Goal: Task Accomplishment & Management: Use online tool/utility

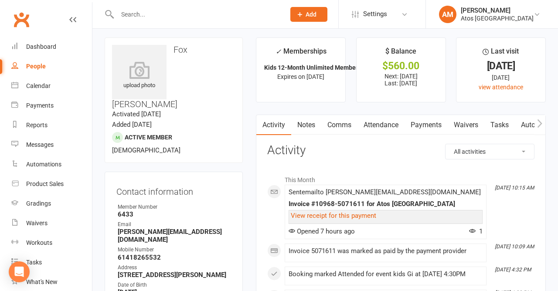
click at [48, 67] on link "People" at bounding box center [51, 67] width 81 height 20
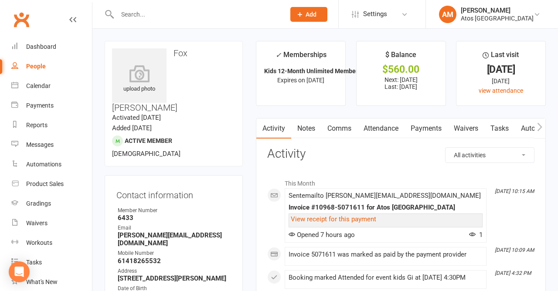
select select "100"
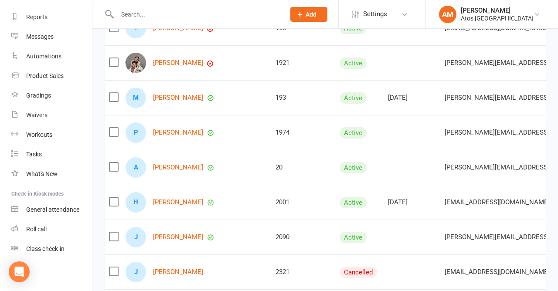
scroll to position [109, 0]
click at [61, 248] on div "Class check-in" at bounding box center [45, 248] width 38 height 7
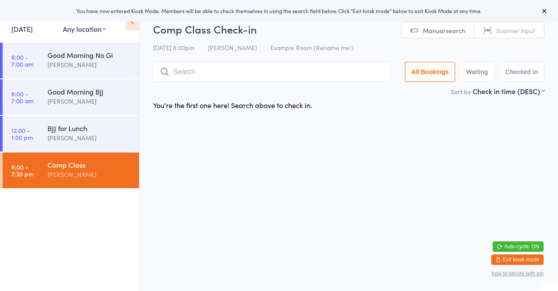
click at [233, 74] on input "search" at bounding box center [272, 72] width 238 height 20
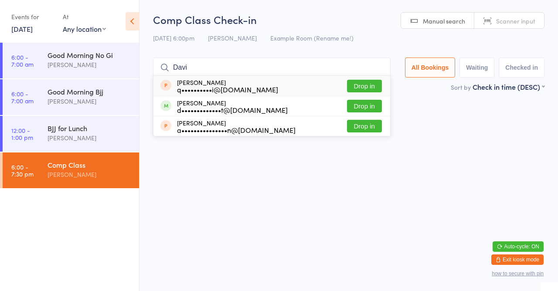
type input "Davi"
click at [376, 107] on button "Drop in" at bounding box center [364, 106] width 35 height 13
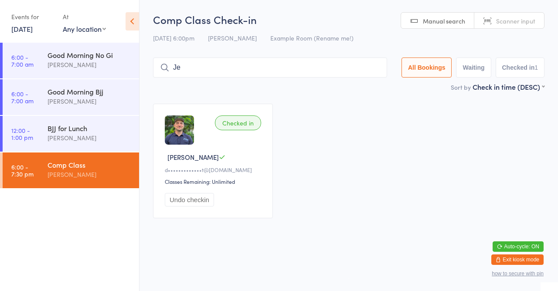
type input "J"
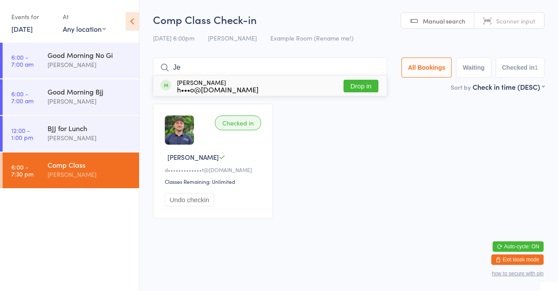
type input "J"
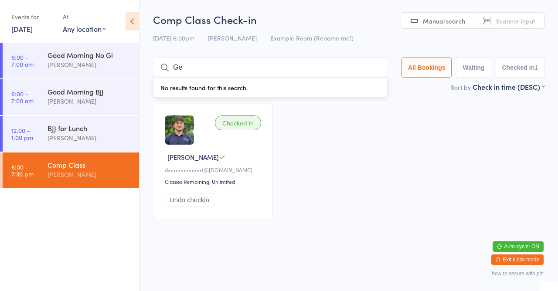
type input "G"
click at [365, 121] on div "Checked in [PERSON_NAME] H d•••••••••••••t@[DOMAIN_NAME] Classes Remaining: Unl…" at bounding box center [348, 161] width 407 height 130
